Goal: Find specific page/section: Find specific page/section

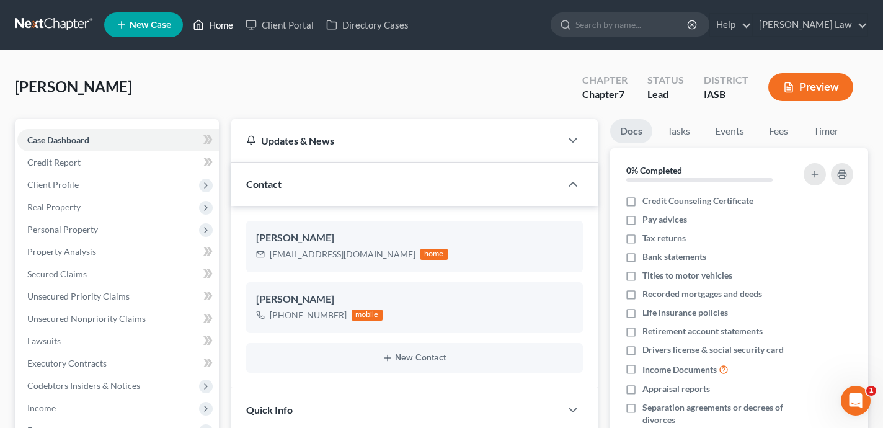
scroll to position [1656, 0]
click at [230, 16] on link "Home" at bounding box center [213, 25] width 53 height 22
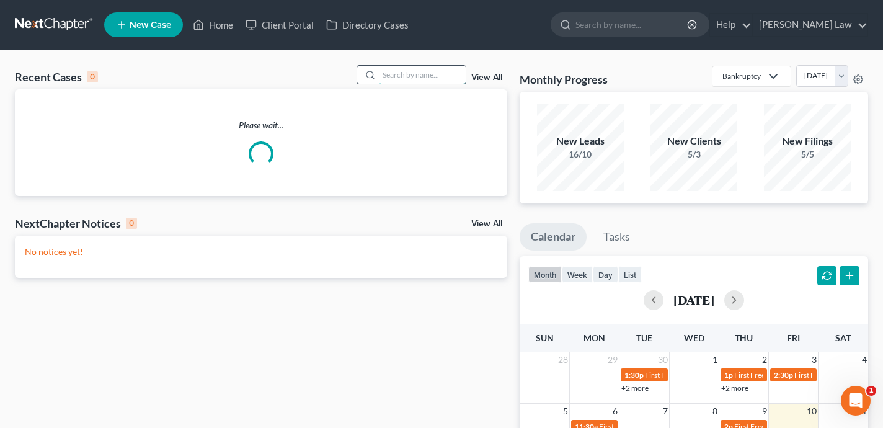
click at [429, 73] on input "search" at bounding box center [422, 75] width 87 height 18
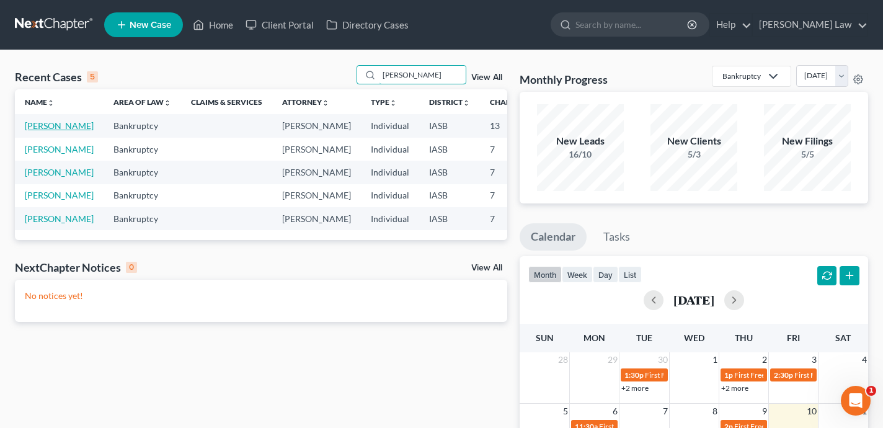
type input "[PERSON_NAME]"
click at [32, 131] on link "[PERSON_NAME]" at bounding box center [59, 125] width 69 height 11
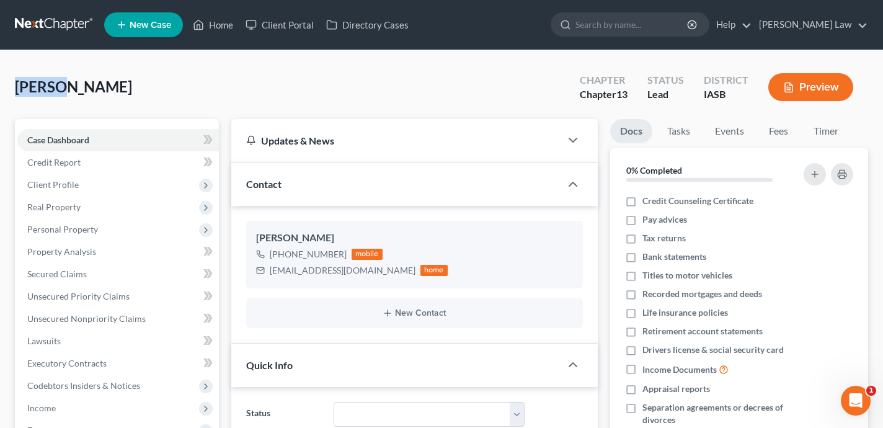
drag, startPoint x: 67, startPoint y: 89, endPoint x: 6, endPoint y: 89, distance: 60.8
copy span "[PERSON_NAME]"
click at [293, 24] on link "Client Portal" at bounding box center [279, 25] width 81 height 22
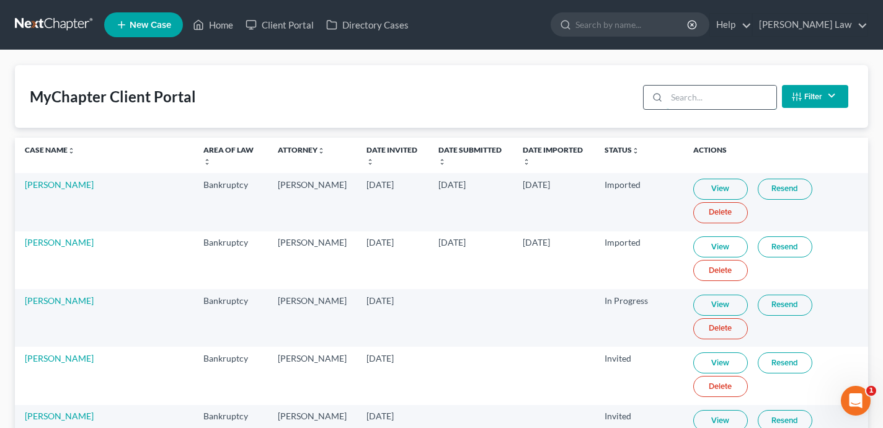
click at [694, 96] on input "search" at bounding box center [722, 98] width 110 height 24
paste input "[PERSON_NAME]"
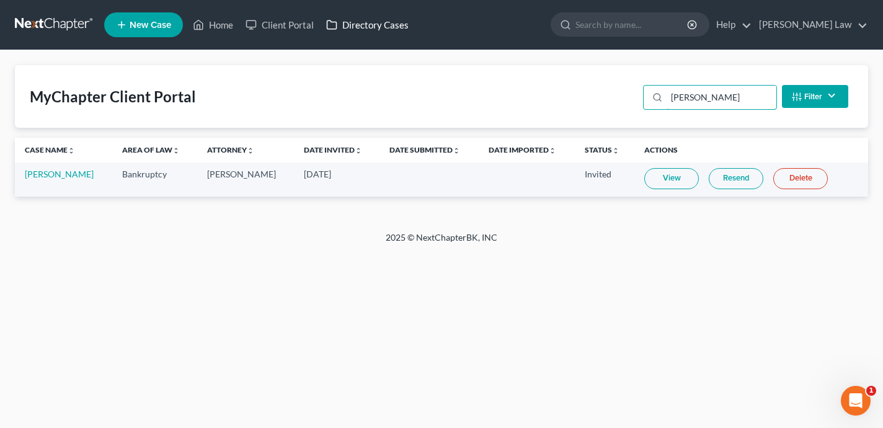
type input "[PERSON_NAME]"
